Goal: Task Accomplishment & Management: Manage account settings

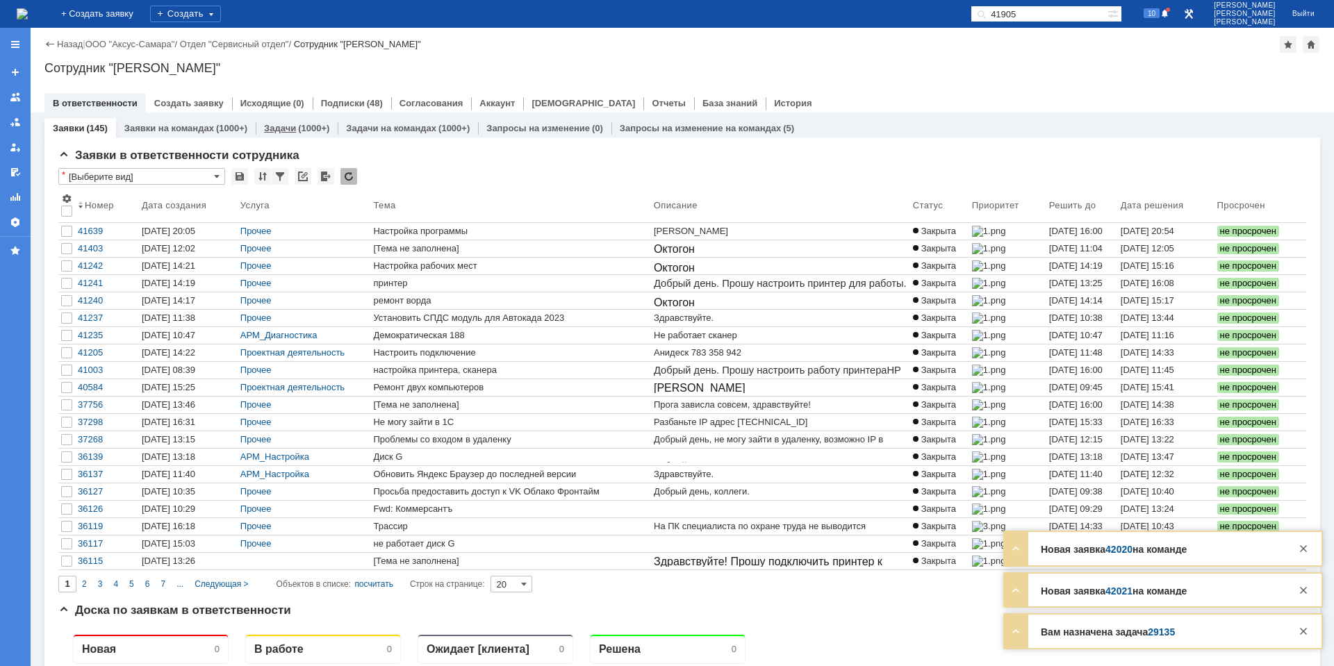
click at [293, 132] on div "Задачи (1000+)" at bounding box center [296, 128] width 65 height 9
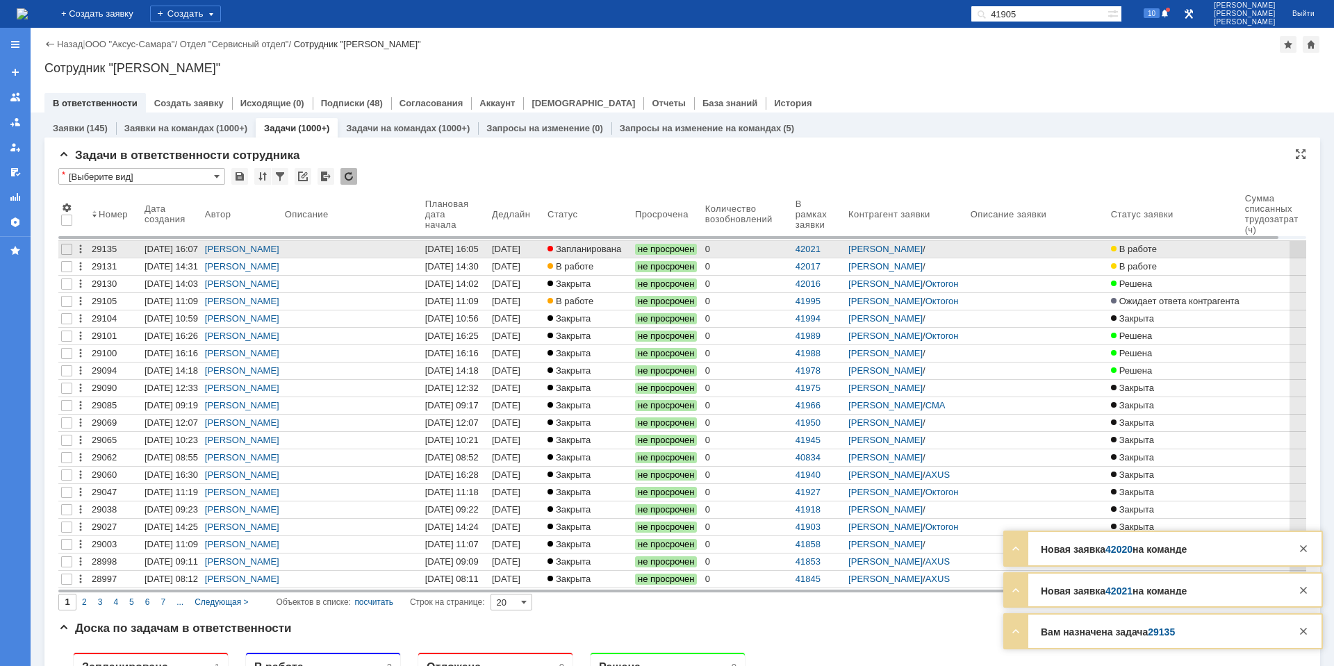
click at [457, 245] on div "26.09.2025 16:05" at bounding box center [452, 249] width 54 height 10
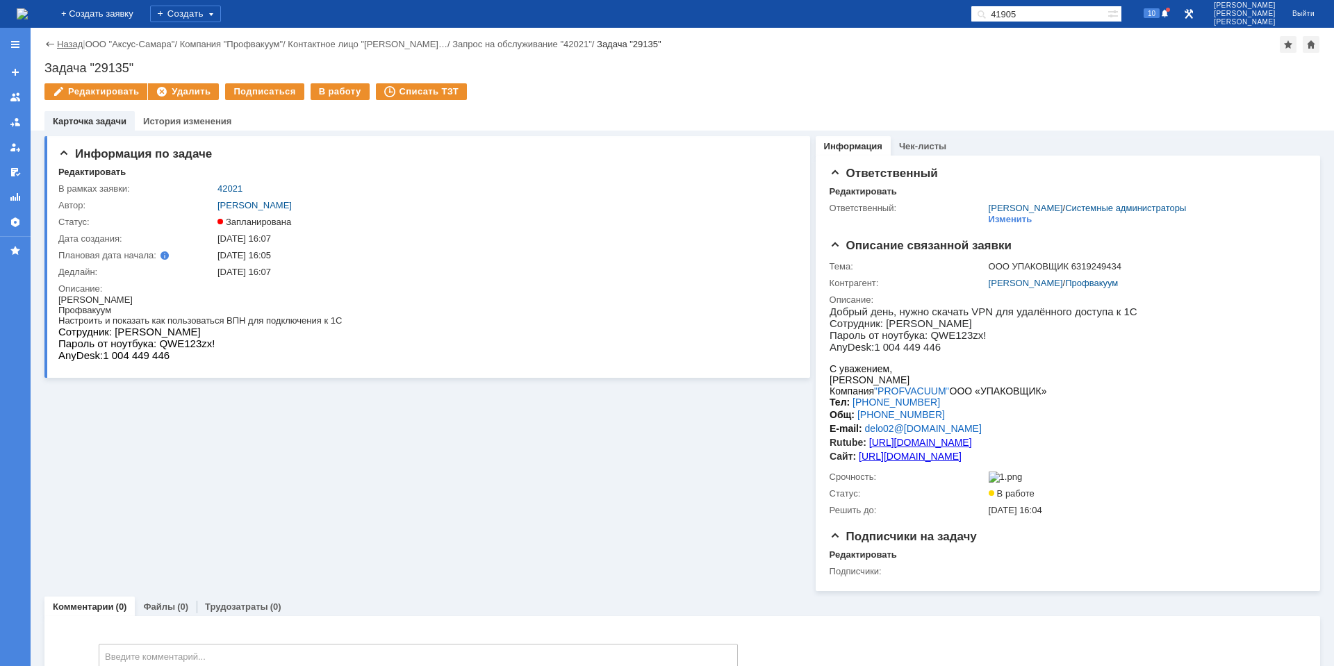
click at [63, 49] on link "Назад" at bounding box center [70, 44] width 26 height 10
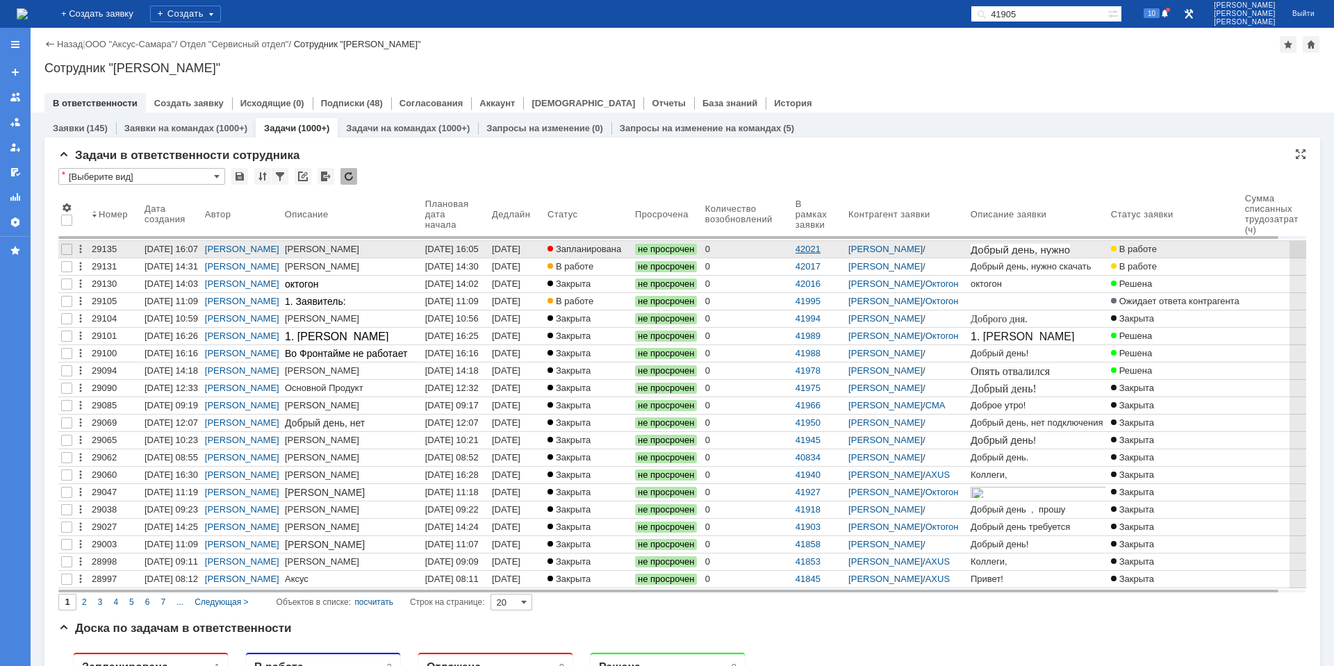
click at [821, 252] on link "42021" at bounding box center [808, 249] width 25 height 10
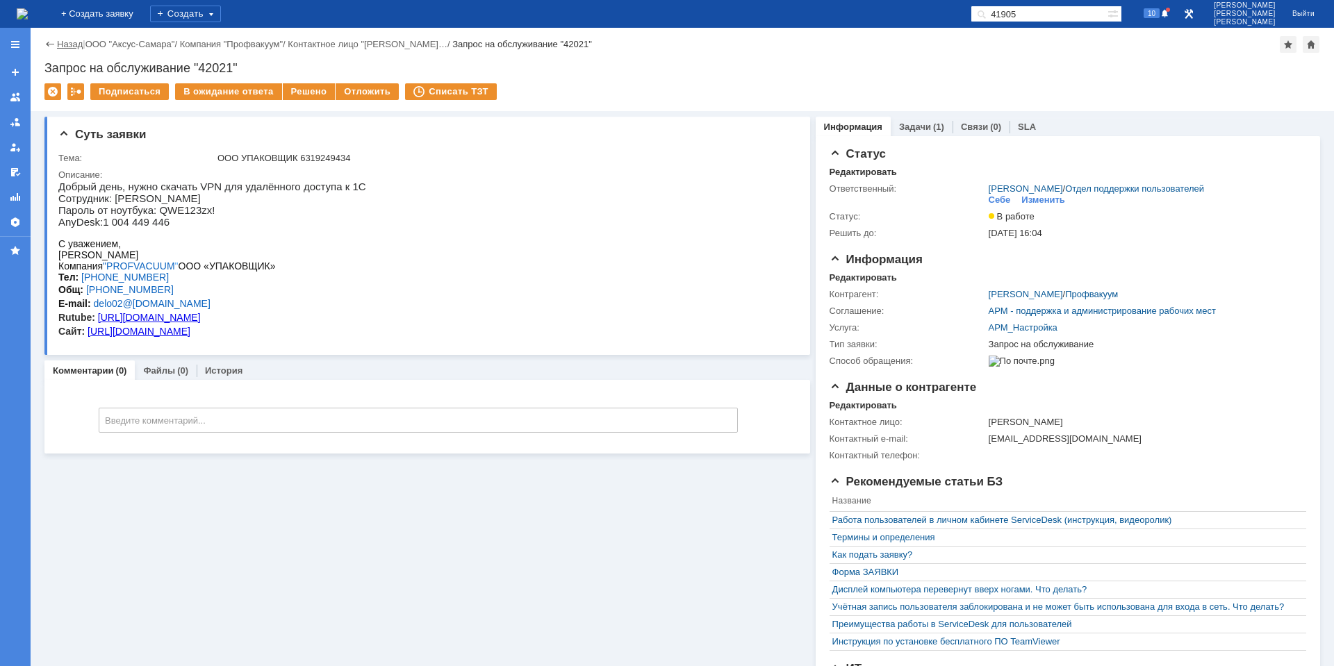
click at [65, 47] on link "Назад" at bounding box center [70, 44] width 26 height 10
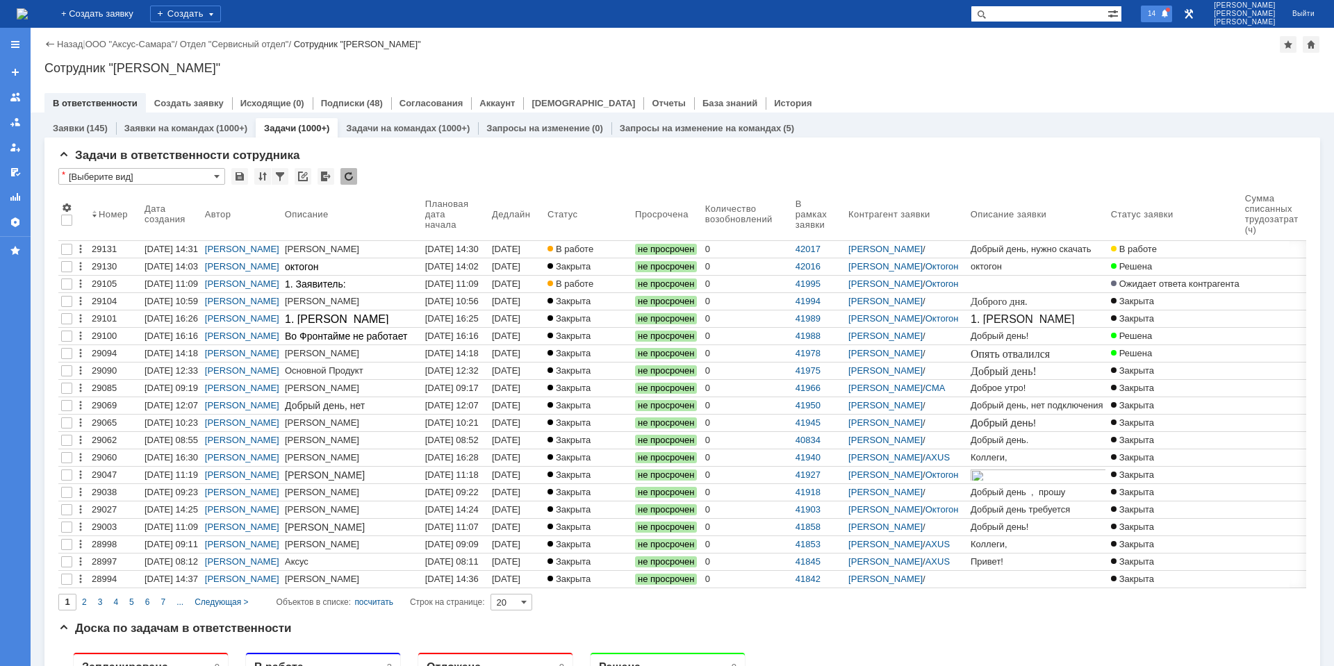
click at [1170, 16] on span at bounding box center [1164, 14] width 9 height 10
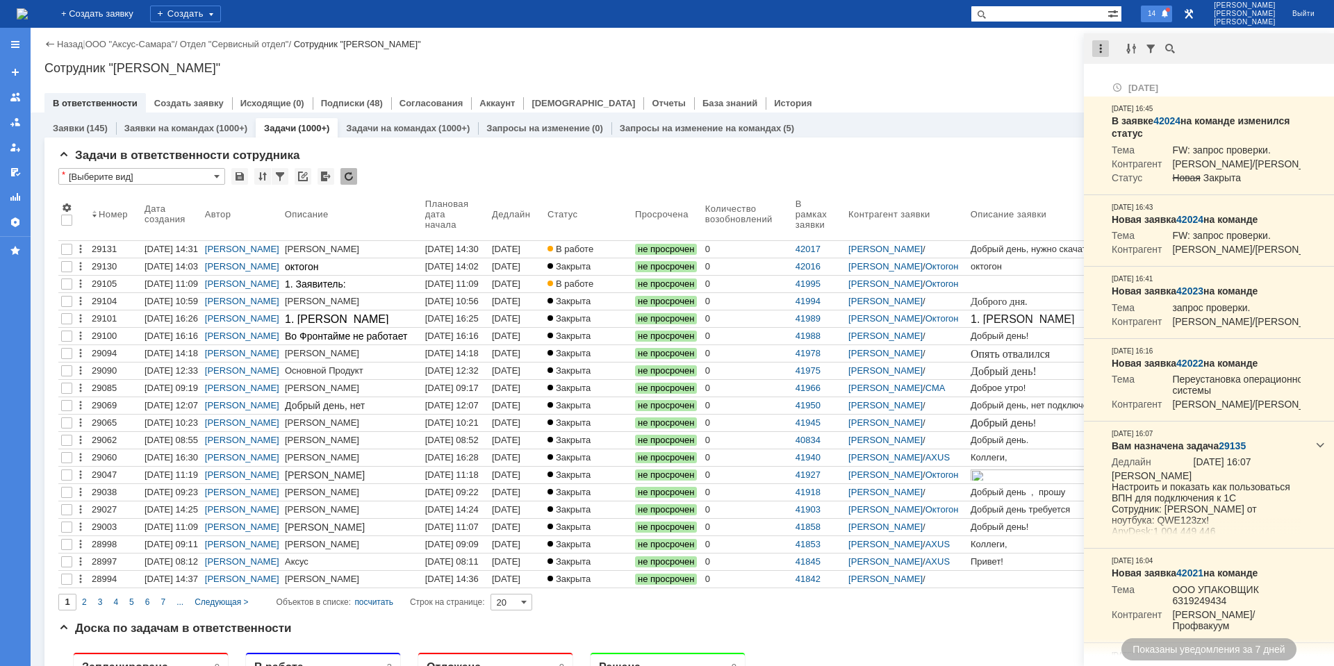
click at [1094, 51] on div at bounding box center [1100, 48] width 17 height 17
click at [1131, 76] on div "Отметить уведомления прочитанными" at bounding box center [1196, 84] width 203 height 20
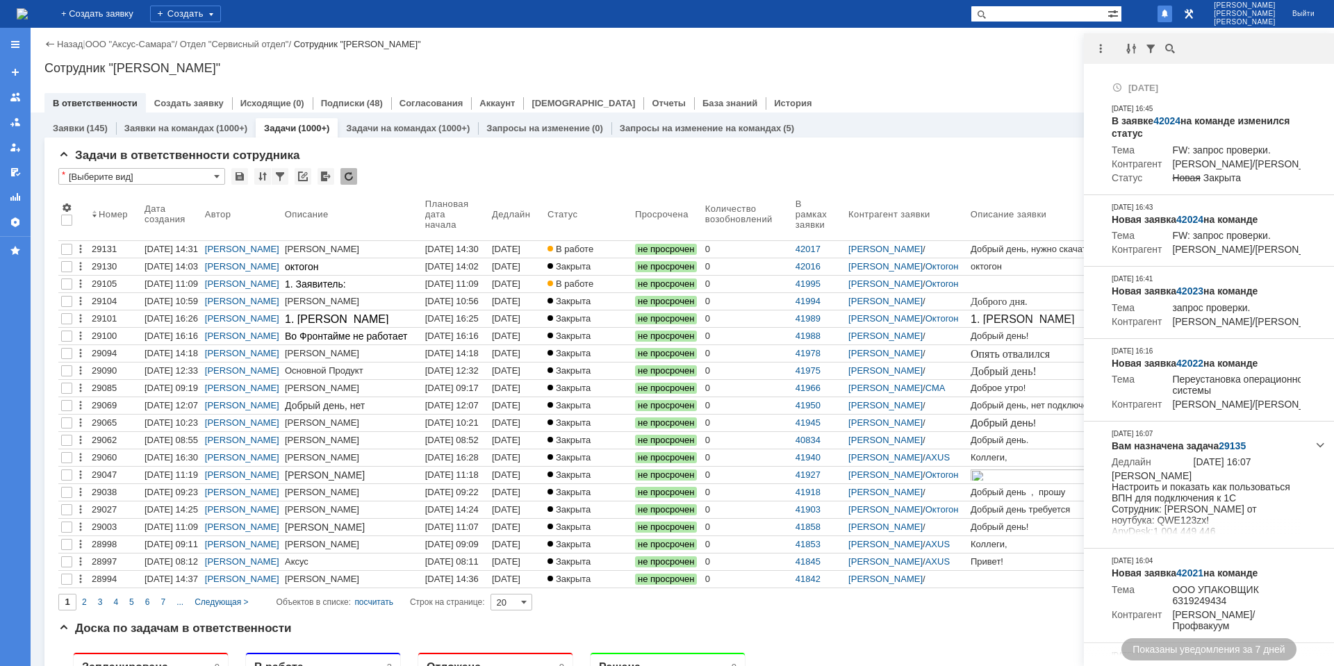
click at [1036, 67] on div "Сотрудник "[PERSON_NAME]"" at bounding box center [682, 68] width 1276 height 14
